Goal: Transaction & Acquisition: Purchase product/service

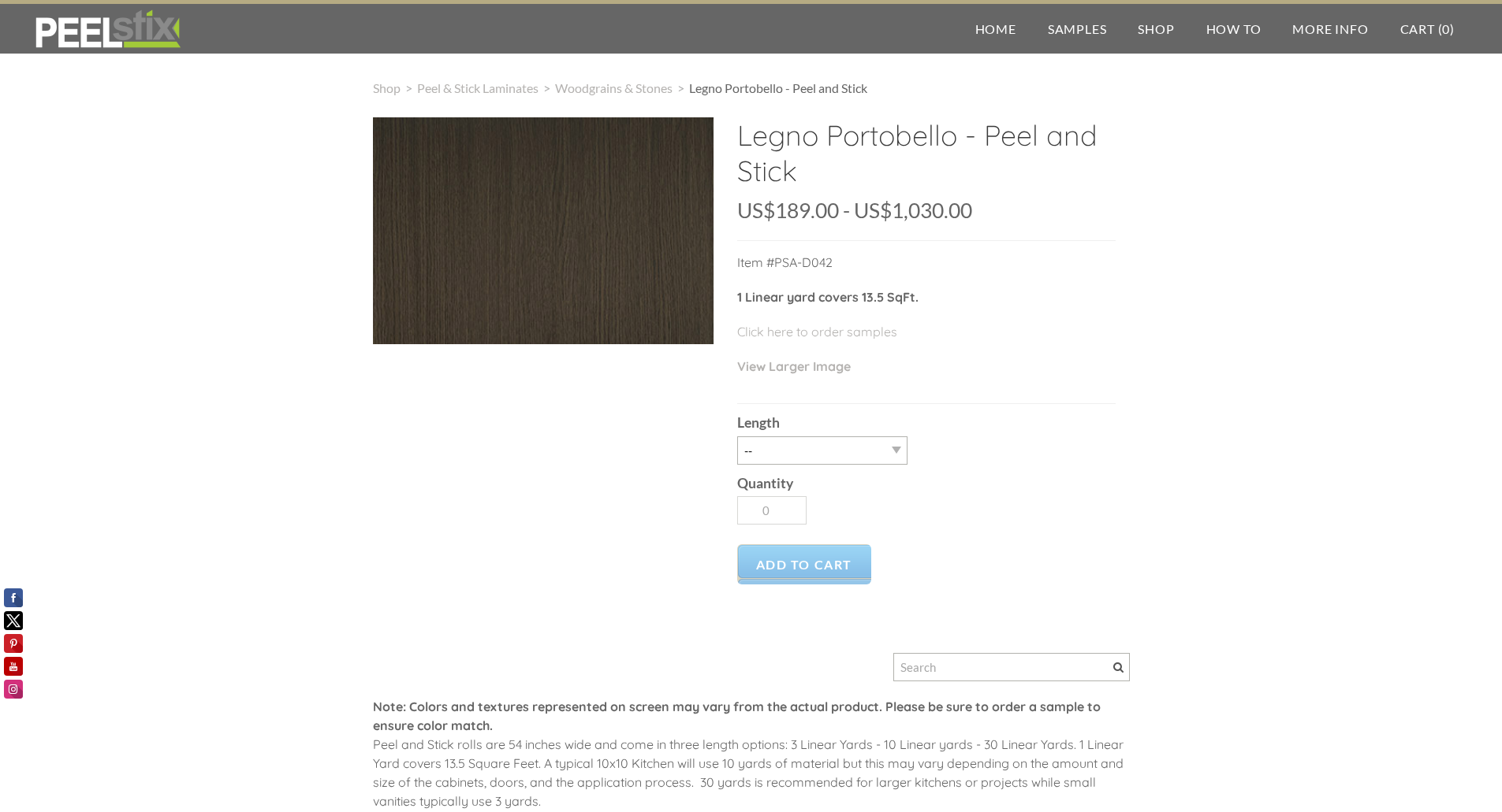
drag, startPoint x: 771, startPoint y: 434, endPoint x: 778, endPoint y: 444, distance: 12.2
click at [778, 444] on div "Length -- 3LY 10LY 15LY 30LY" at bounding box center [927, 434] width 378 height 59
click at [778, 444] on select "-- 3LY 10LY 15LY 30LY" at bounding box center [822, 450] width 171 height 28
select select "3LY"
click at [737, 437] on select "-- 3LY 10LY 15LY 30LY" at bounding box center [822, 450] width 171 height 28
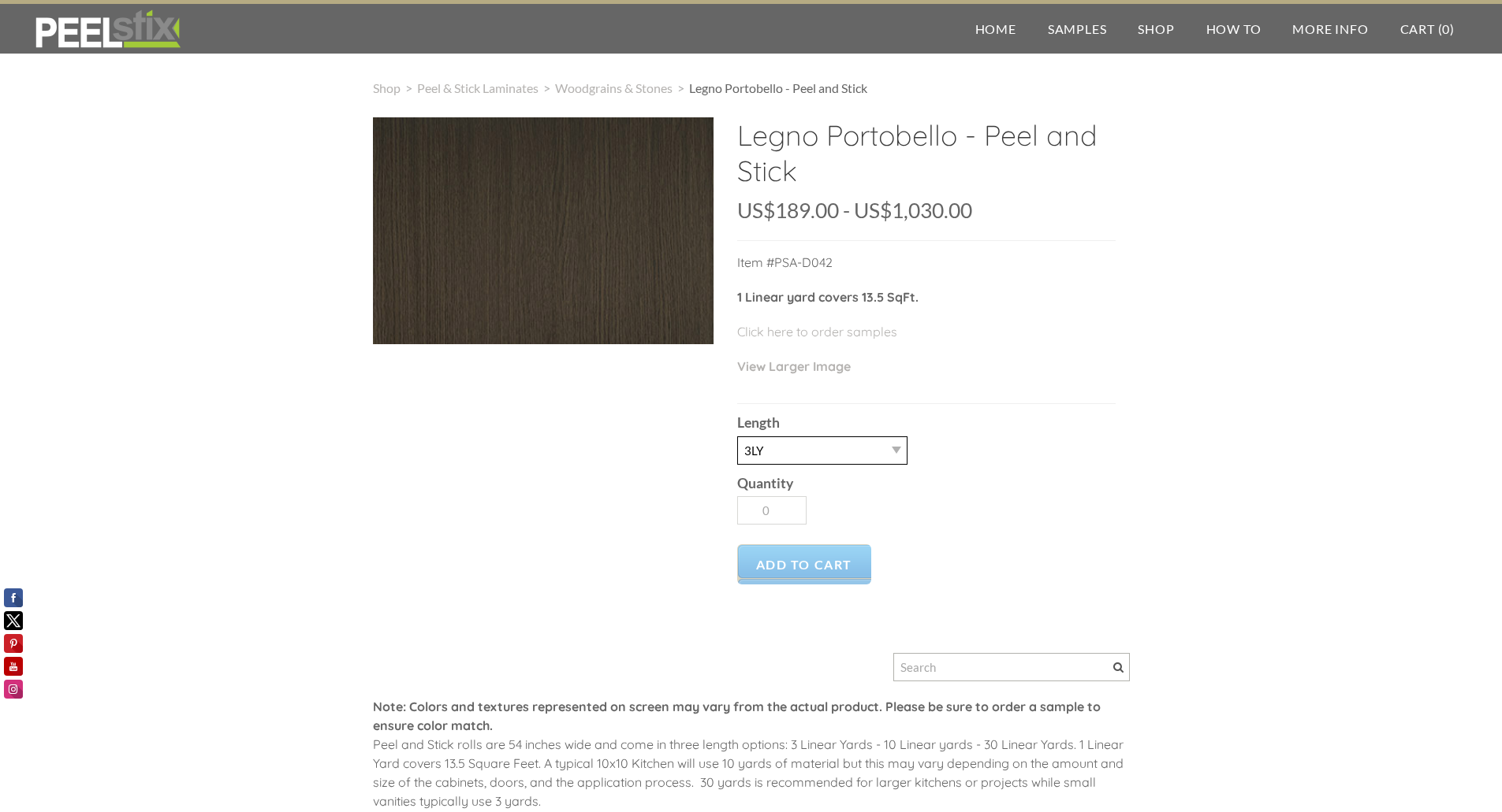
type input "1"
